Goal: Communication & Community: Answer question/provide support

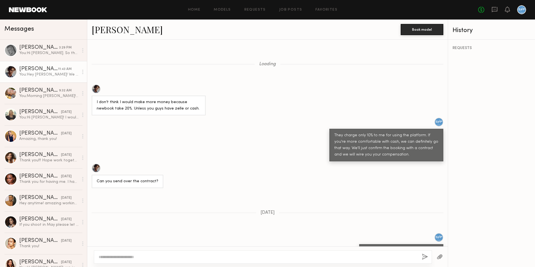
scroll to position [277, 0]
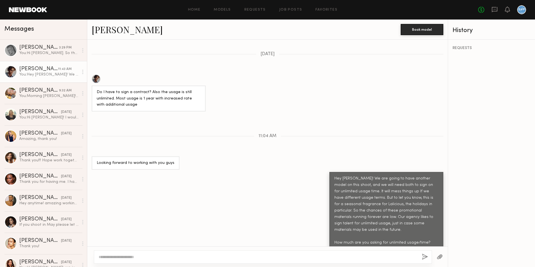
click at [47, 5] on header "Home Models Requests Job Posts Favorites Sign Out No fees up to $5,000" at bounding box center [267, 10] width 535 height 20
click at [41, 8] on link at bounding box center [28, 9] width 38 height 5
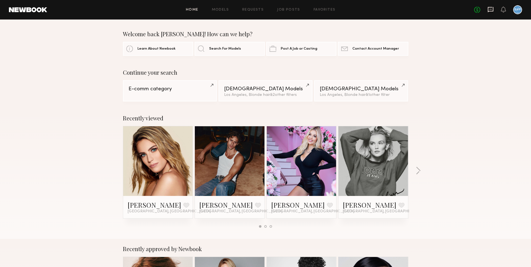
click at [491, 10] on icon at bounding box center [490, 9] width 6 height 6
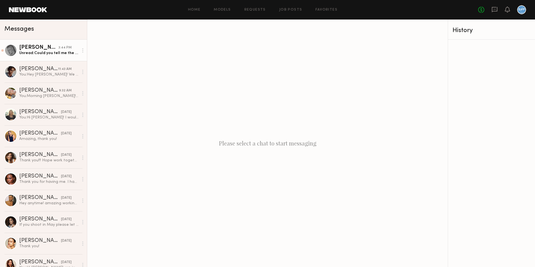
click at [49, 53] on div "Unread: Could you tell me the brand, please?" at bounding box center [48, 52] width 59 height 5
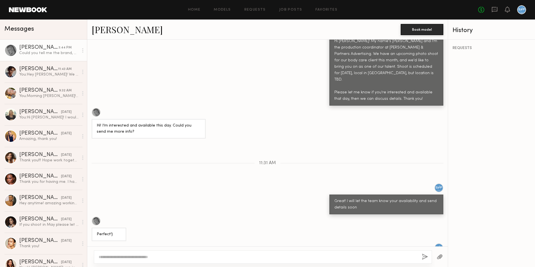
scroll to position [360, 0]
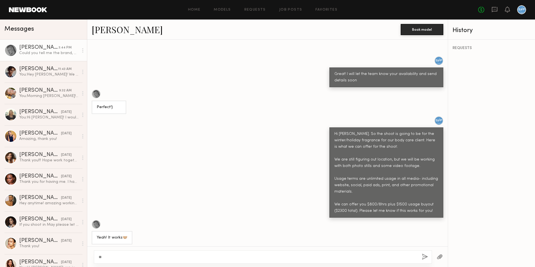
type textarea "*"
type textarea "**********"
click at [425, 257] on button "button" at bounding box center [425, 257] width 6 height 7
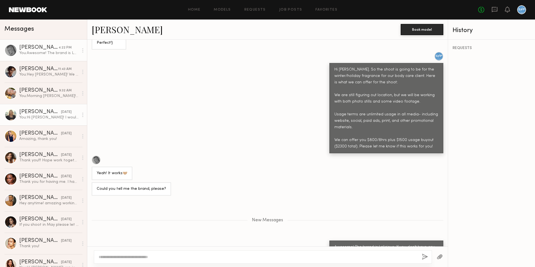
click at [48, 113] on div "[PERSON_NAME]" at bounding box center [40, 112] width 42 height 6
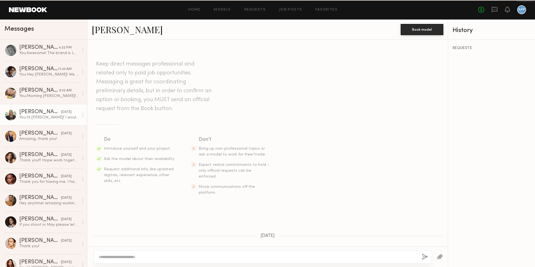
scroll to position [226, 0]
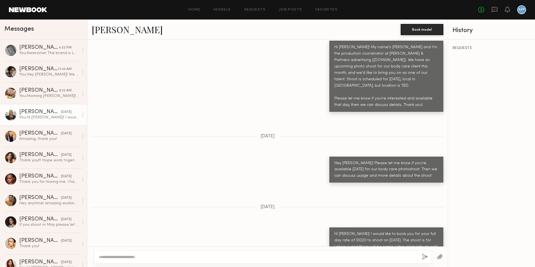
click at [220, 258] on textarea at bounding box center [258, 257] width 319 height 6
type textarea "**********"
click at [425, 256] on button "button" at bounding box center [425, 257] width 6 height 7
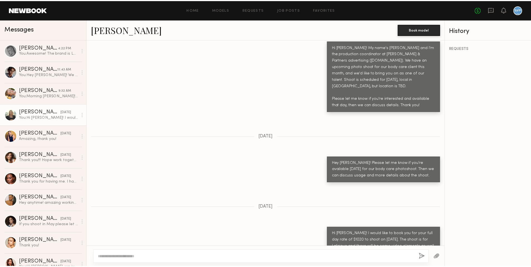
scroll to position [340, 0]
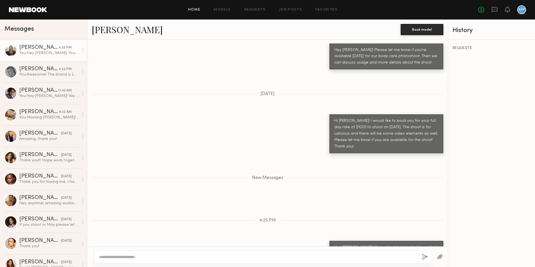
click at [199, 8] on link "Home" at bounding box center [194, 10] width 13 height 4
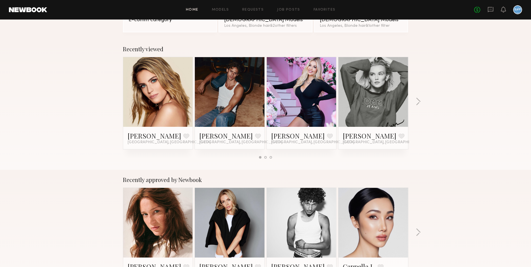
scroll to position [40, 0]
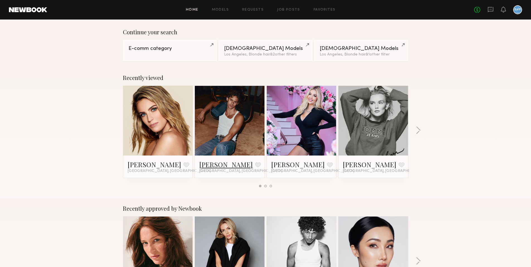
click at [215, 166] on link "[PERSON_NAME]" at bounding box center [225, 164] width 53 height 9
click at [489, 11] on icon at bounding box center [491, 9] width 6 height 5
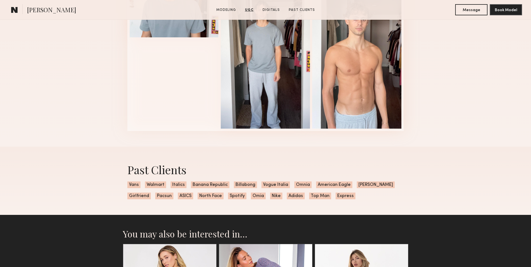
scroll to position [984, 0]
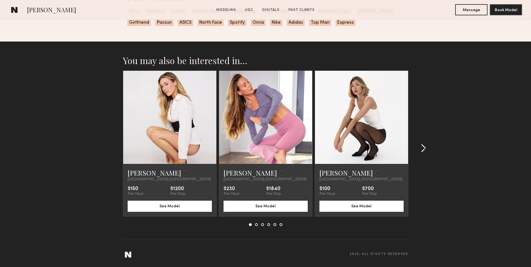
click at [423, 148] on common-icon at bounding box center [423, 148] width 6 height 9
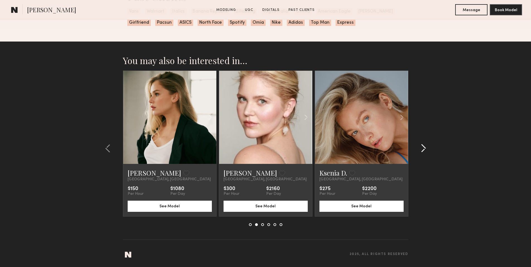
click at [423, 148] on common-icon at bounding box center [423, 148] width 6 height 9
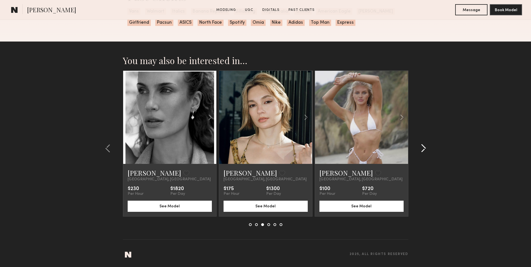
click at [423, 148] on common-icon at bounding box center [423, 148] width 6 height 9
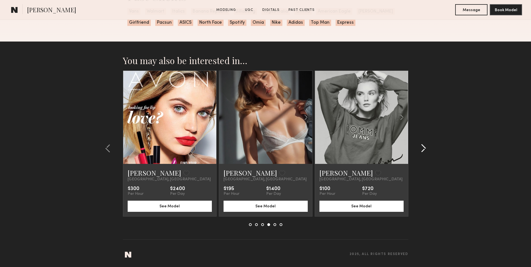
click at [423, 148] on common-icon at bounding box center [423, 148] width 6 height 9
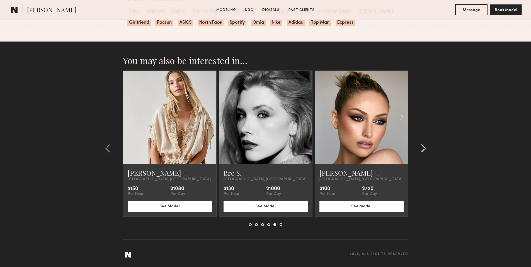
click at [423, 148] on common-icon at bounding box center [423, 148] width 6 height 9
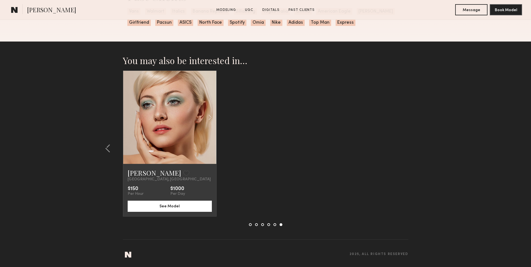
click at [423, 148] on section "You may also be interested in… Hailey M. Favorite Los Angeles, CA $150 Per Hour…" at bounding box center [265, 154] width 531 height 225
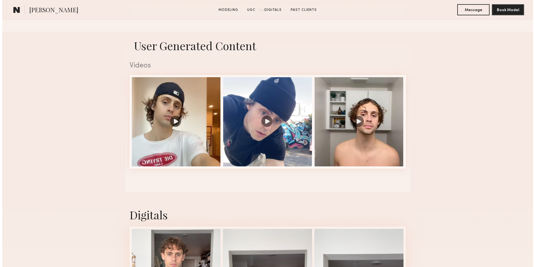
scroll to position [0, 0]
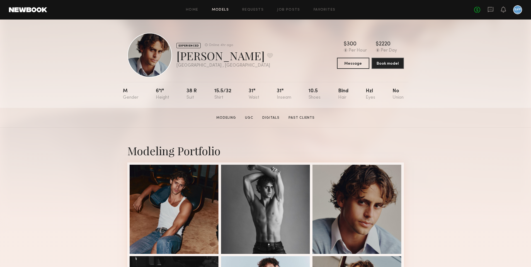
click at [218, 11] on link "Models" at bounding box center [220, 10] width 17 height 4
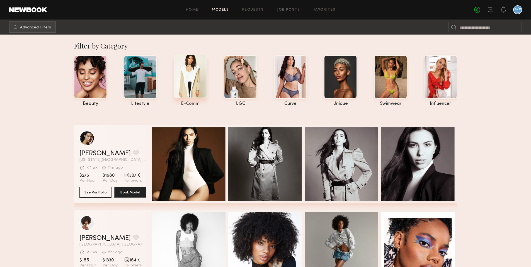
click at [194, 77] on div at bounding box center [190, 76] width 33 height 43
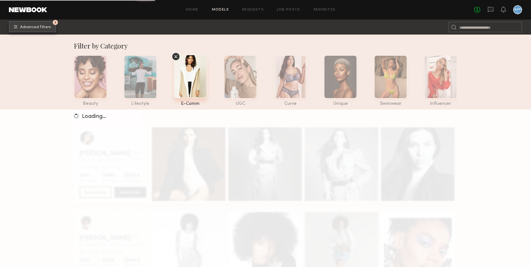
click at [32, 28] on span "Advanced Filters" at bounding box center [35, 27] width 31 height 4
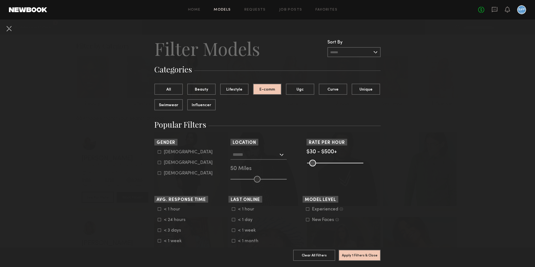
click at [158, 151] on icon at bounding box center [159, 151] width 3 height 3
type input "*"
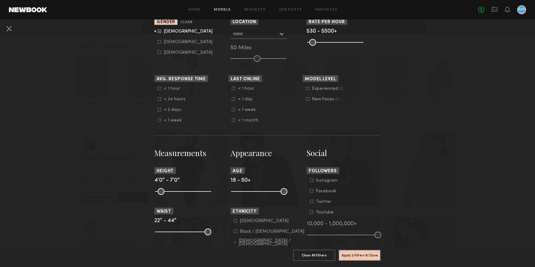
scroll to position [165, 0]
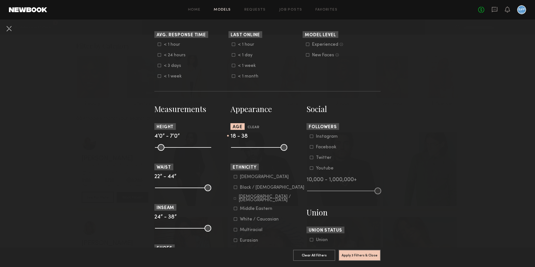
drag, startPoint x: 281, startPoint y: 148, endPoint x: 263, endPoint y: 148, distance: 17.8
type input "**"
click at [263, 148] on input "range" at bounding box center [259, 147] width 56 height 7
drag, startPoint x: 233, startPoint y: 147, endPoint x: 243, endPoint y: 147, distance: 9.5
type input "**"
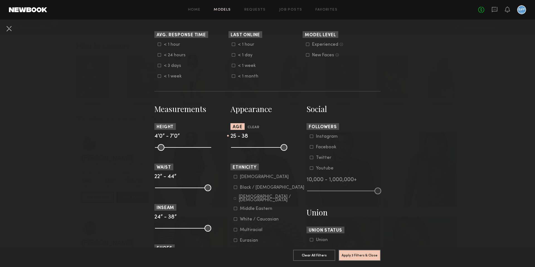
click at [243, 147] on input "range" at bounding box center [259, 147] width 56 height 7
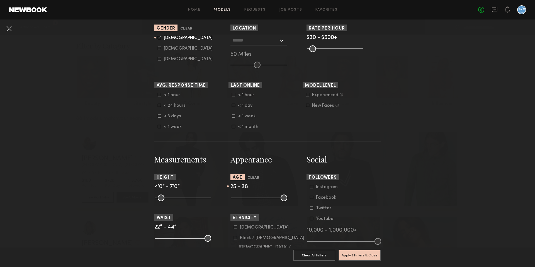
scroll to position [0, 0]
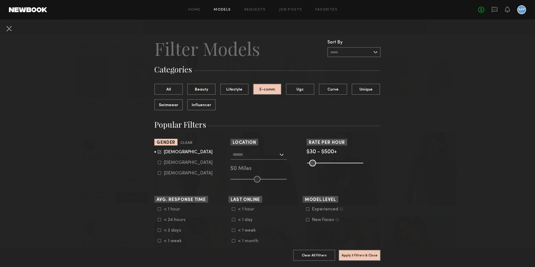
click at [376, 52] on input "text" at bounding box center [353, 52] width 53 height 10
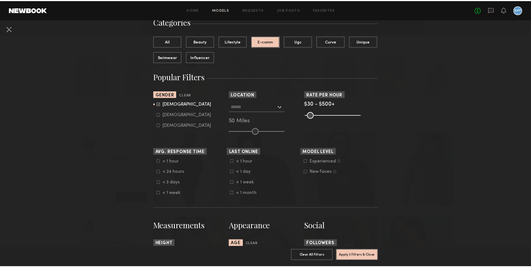
scroll to position [51, 0]
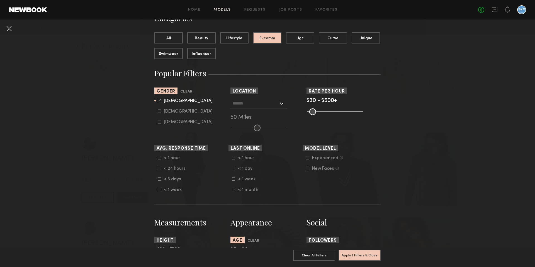
click at [251, 102] on input "text" at bounding box center [256, 102] width 46 height 9
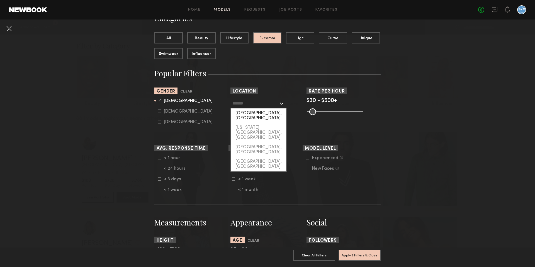
click at [251, 113] on div "[GEOGRAPHIC_DATA], [GEOGRAPHIC_DATA]" at bounding box center [258, 115] width 55 height 14
type input "**********"
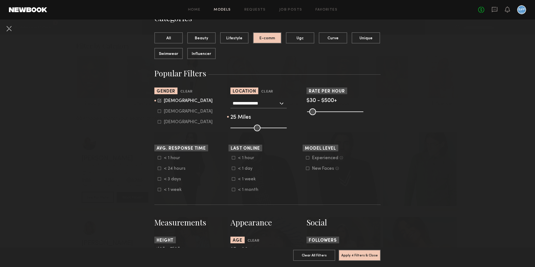
drag, startPoint x: 254, startPoint y: 129, endPoint x: 243, endPoint y: 131, distance: 11.0
type input "**"
click at [243, 131] on input "range" at bounding box center [258, 128] width 56 height 7
click at [367, 255] on button "Apply 4 Filters & Close" at bounding box center [359, 254] width 42 height 11
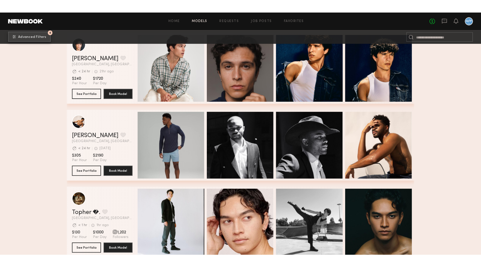
scroll to position [1066, 0]
